Goal: Task Accomplishment & Management: Manage account settings

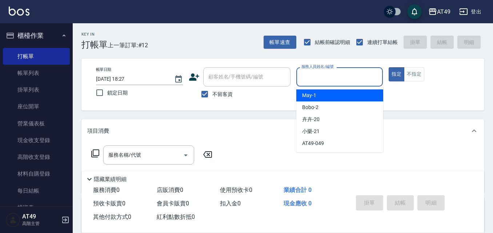
click at [310, 76] on input "服務人員姓名/編號" at bounding box center [339, 76] width 80 height 13
type input "Bobo-2"
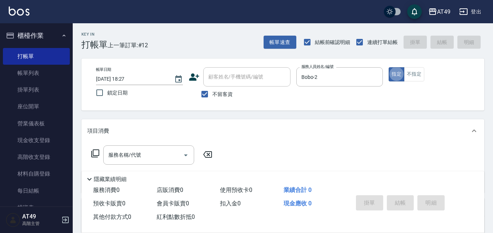
type button "true"
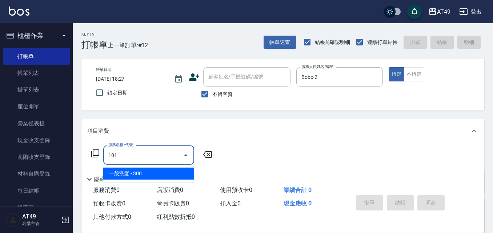
type input "一般洗髮(101)"
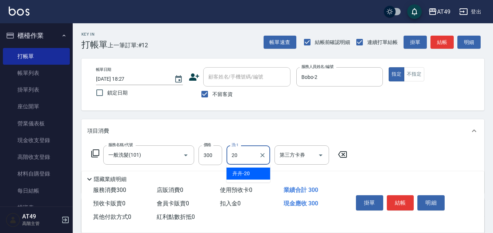
type input "卉卉-20"
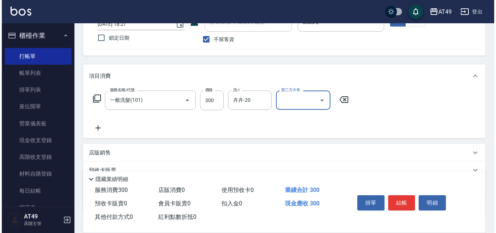
scroll to position [73, 0]
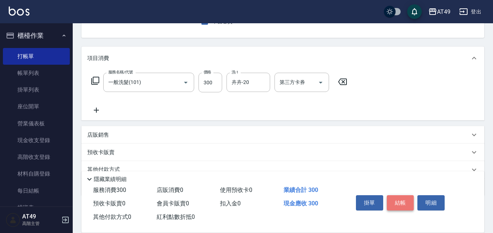
click at [403, 202] on button "結帳" at bounding box center [399, 202] width 27 height 15
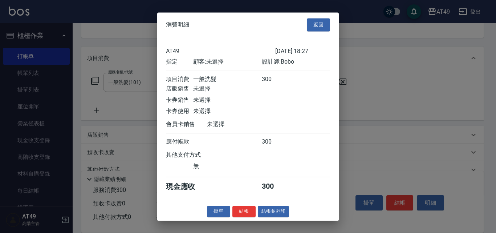
click at [244, 210] on div "消費明細 返回 AT49 [DATE] 18:27 指定 顧客: 未選擇 設計師: Bobo 項目消費 一般洗髮 300 店販銷售 未選擇 卡券銷售 未選擇 …" at bounding box center [248, 116] width 182 height 208
click at [243, 217] on button "結帳" at bounding box center [243, 211] width 23 height 11
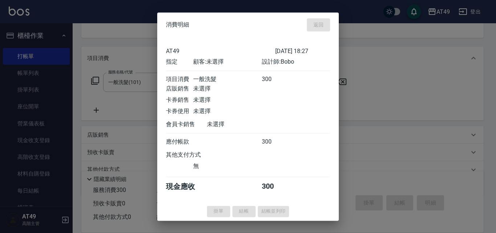
type input "[DATE] 19:57"
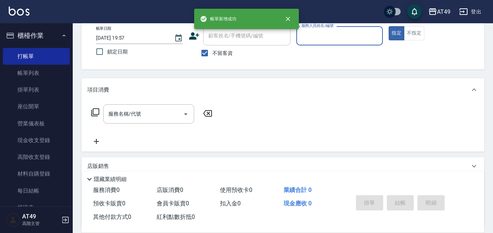
scroll to position [0, 0]
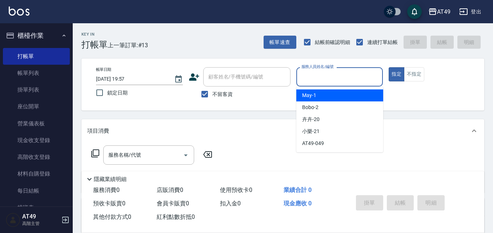
click at [350, 81] on input "服務人員姓名/編號" at bounding box center [339, 76] width 80 height 13
type input "Bobo-2"
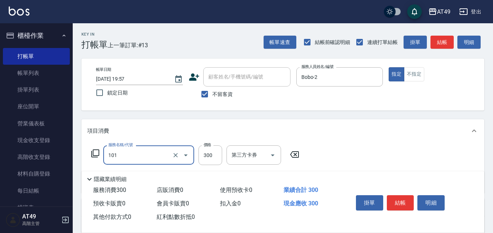
type input "一般洗髮(101)"
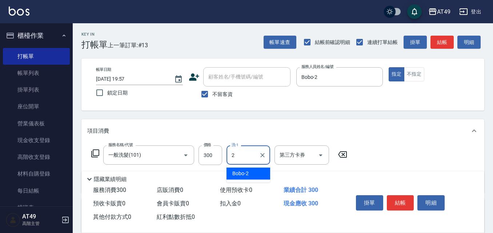
type input "Bobo-2"
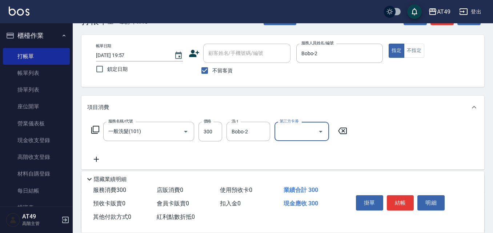
scroll to position [36, 0]
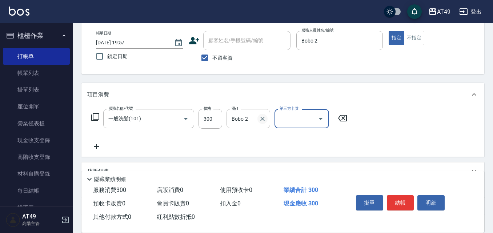
click at [258, 118] on button "Clear" at bounding box center [262, 119] width 10 height 10
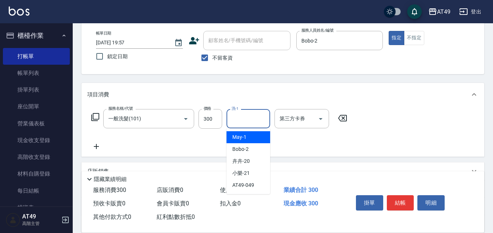
click at [255, 119] on input "洗-1" at bounding box center [248, 118] width 37 height 13
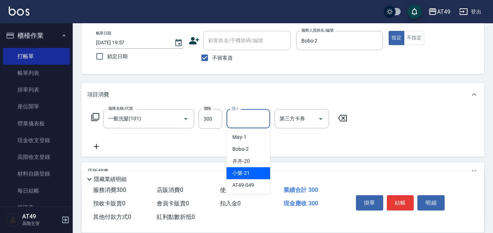
click at [247, 174] on span "小樂 -21" at bounding box center [240, 173] width 17 height 8
type input "小樂-21"
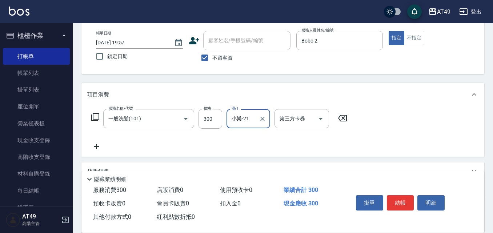
click at [98, 146] on icon at bounding box center [96, 146] width 18 height 9
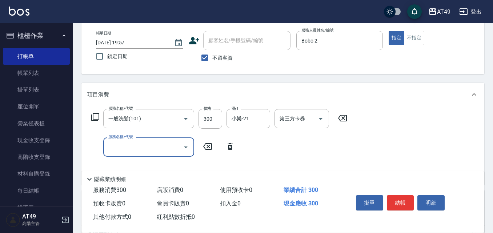
click at [155, 150] on input "服務名稱/代號" at bounding box center [142, 147] width 73 height 13
type input "精緻剪髮(201)"
click at [410, 198] on button "結帳" at bounding box center [399, 202] width 27 height 15
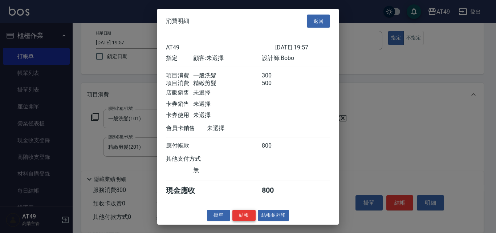
click at [247, 219] on button "結帳" at bounding box center [243, 215] width 23 height 11
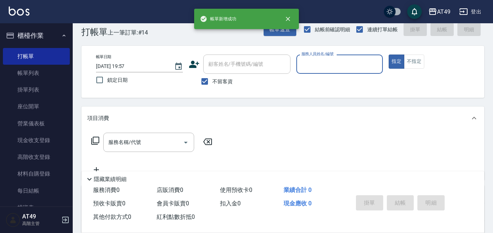
scroll to position [0, 0]
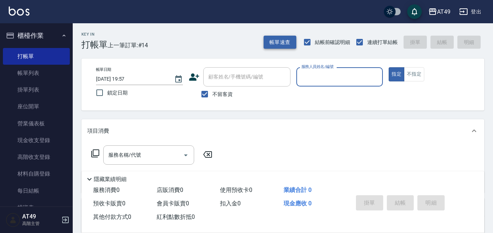
click at [275, 37] on button "帳單速查" at bounding box center [279, 42] width 33 height 13
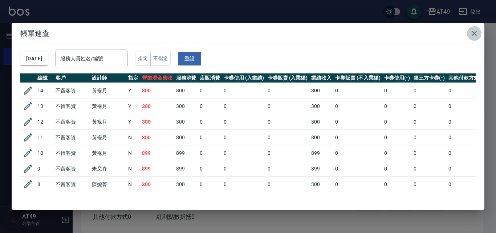
click at [477, 33] on icon "button" at bounding box center [474, 33] width 9 height 9
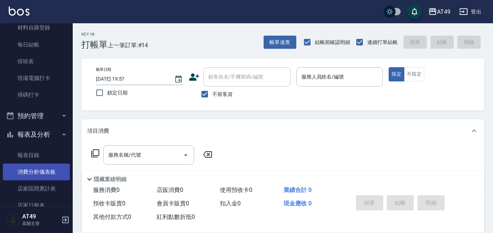
scroll to position [145, 0]
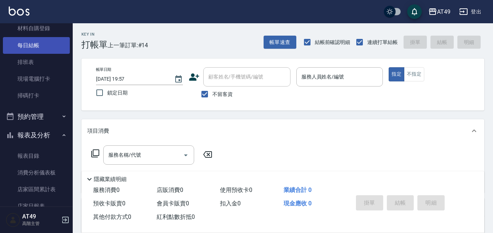
click at [25, 46] on link "每日結帳" at bounding box center [36, 45] width 67 height 17
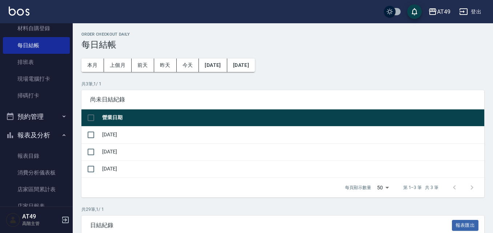
scroll to position [36, 0]
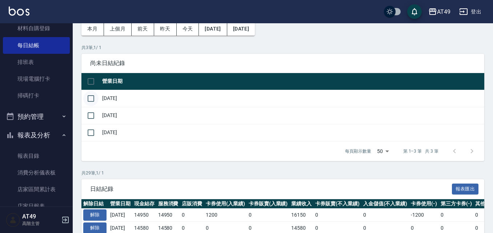
click at [89, 96] on input "checkbox" at bounding box center [90, 98] width 15 height 15
checkbox input "true"
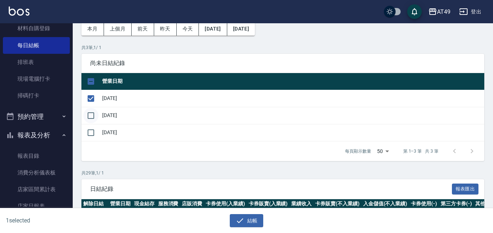
click at [90, 117] on input "checkbox" at bounding box center [90, 115] width 15 height 15
checkbox input "true"
click at [90, 135] on input "checkbox" at bounding box center [90, 132] width 15 height 15
checkbox input "true"
click at [246, 219] on button "結帳" at bounding box center [247, 220] width 34 height 13
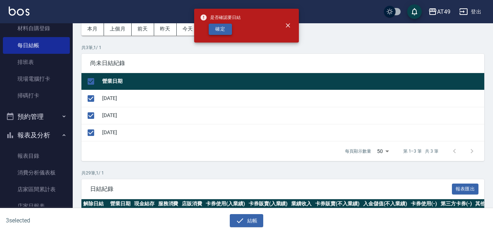
click at [224, 31] on button "確定" at bounding box center [219, 29] width 23 height 11
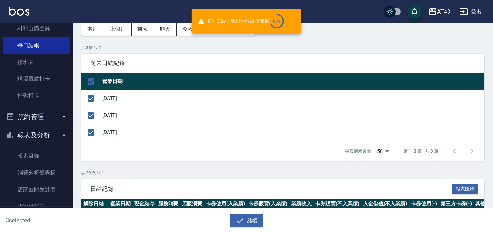
checkbox input "false"
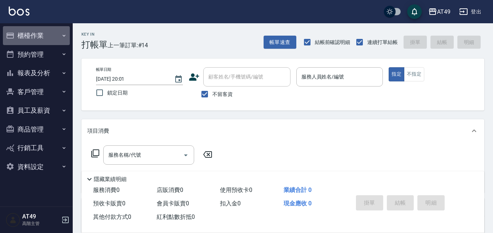
click at [46, 41] on button "櫃檯作業" at bounding box center [36, 35] width 67 height 19
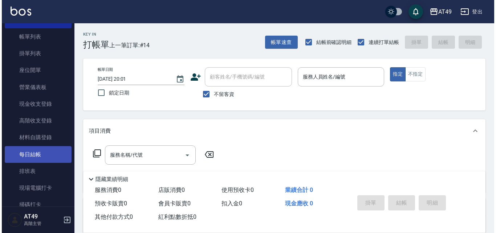
scroll to position [73, 0]
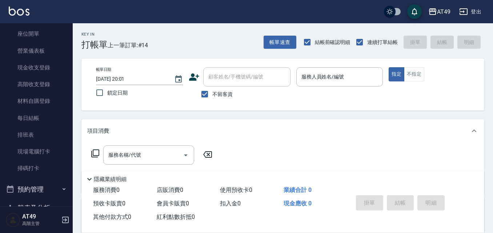
click at [42, 152] on link "現場電腦打卡" at bounding box center [36, 151] width 67 height 17
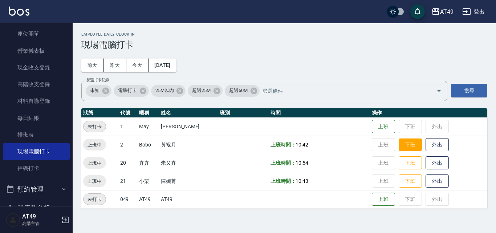
click at [403, 146] on button "下班" at bounding box center [410, 144] width 23 height 13
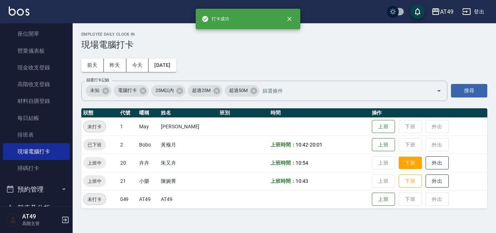
click at [412, 164] on button "下班" at bounding box center [410, 163] width 23 height 13
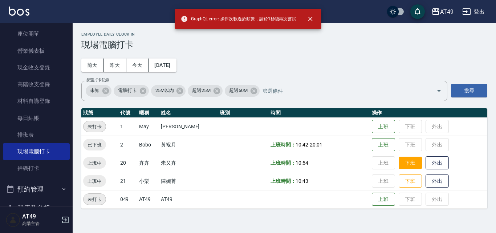
click at [406, 166] on button "下班" at bounding box center [410, 163] width 23 height 13
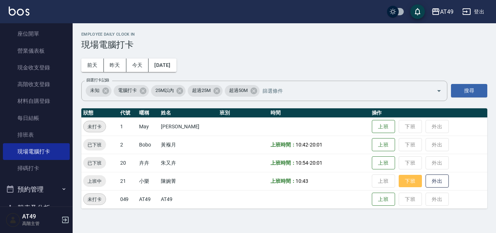
click at [410, 181] on button "下班" at bounding box center [410, 181] width 23 height 13
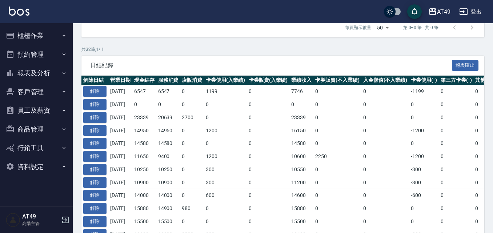
scroll to position [109, 0]
